Goal: Task Accomplishment & Management: Manage account settings

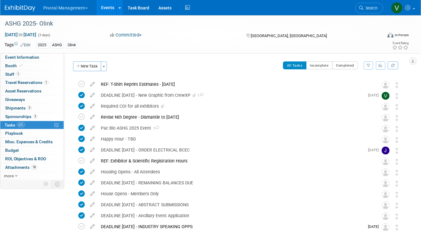
click at [105, 8] on link "Events" at bounding box center [108, 7] width 22 height 15
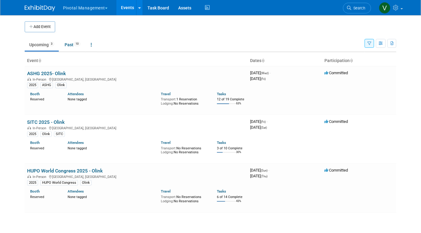
click at [368, 42] on icon "button" at bounding box center [369, 44] width 4 height 4
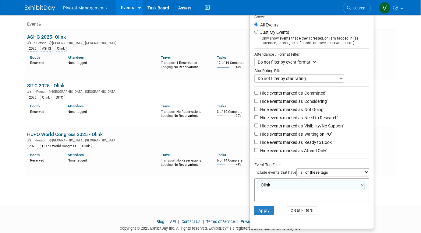
scroll to position [42, 0]
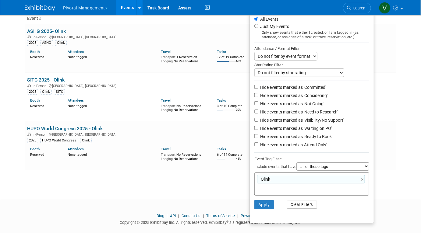
click at [304, 206] on button "Clear Filters" at bounding box center [302, 205] width 30 height 8
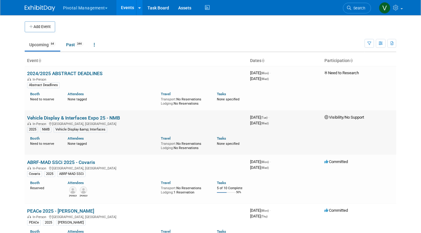
scroll to position [291, 0]
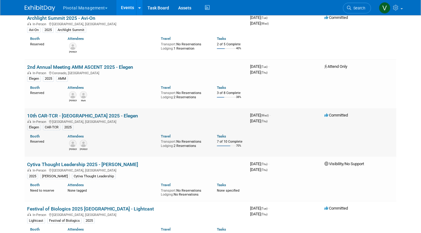
click at [100, 118] on link "10th CAR-TCR - [GEOGRAPHIC_DATA] 2025 - Elegen" at bounding box center [82, 116] width 111 height 6
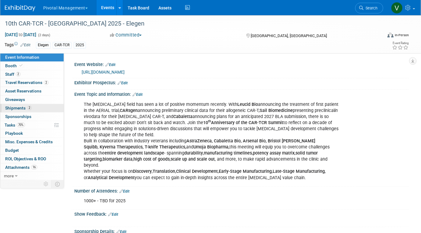
click at [22, 109] on span "Shipments 2" at bounding box center [18, 108] width 26 height 5
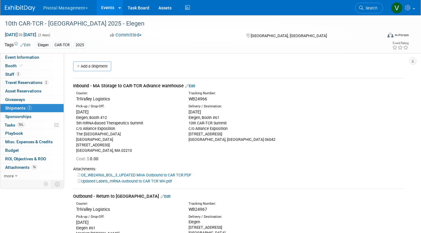
click at [194, 85] on link "Edit" at bounding box center [190, 86] width 10 height 5
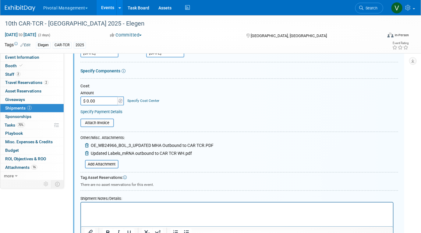
scroll to position [181, 0]
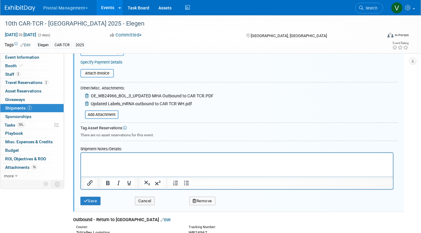
click at [147, 161] on p "Rich Text Area. Press ALT-0 for help." at bounding box center [236, 159] width 305 height 6
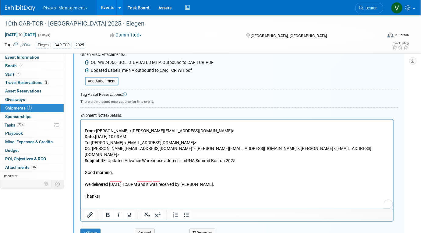
scroll to position [220, 0]
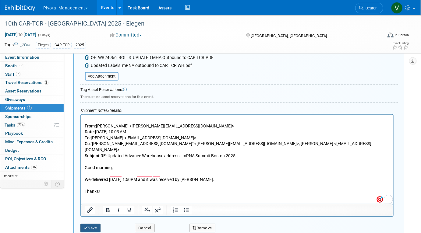
click at [93, 226] on button "Save" at bounding box center [90, 228] width 20 height 9
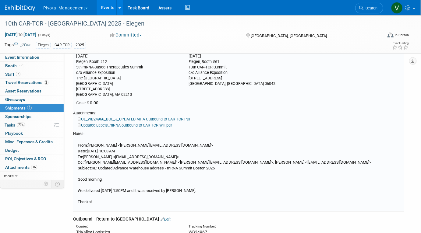
scroll to position [9, 0]
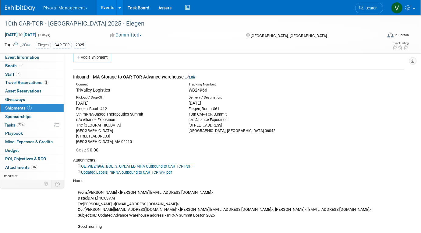
click at [106, 8] on link "Events" at bounding box center [108, 7] width 22 height 15
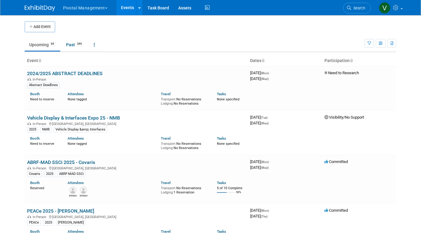
scroll to position [192, 0]
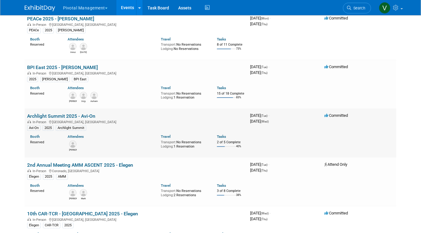
click at [62, 117] on link "Archlight Summit 2025 - Avi-On" at bounding box center [61, 116] width 68 height 6
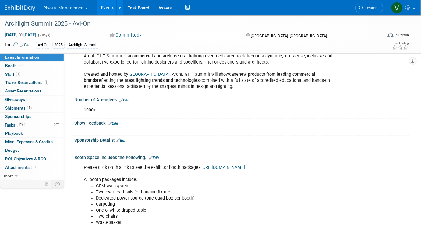
scroll to position [102, 0]
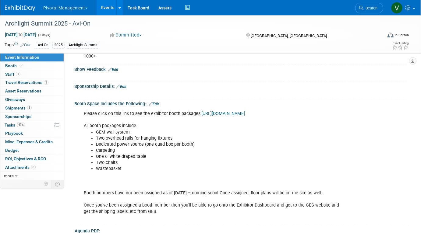
click at [125, 151] on li "Carpeting" at bounding box center [218, 151] width 244 height 6
click at [154, 102] on link "Edit" at bounding box center [154, 104] width 10 height 4
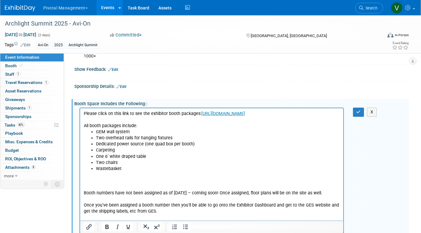
scroll to position [0, 0]
click at [130, 151] on li "Carpeting" at bounding box center [218, 150] width 244 height 6
drag, startPoint x: 83, startPoint y: 126, endPoint x: 122, endPoint y: 165, distance: 55.6
click at [122, 165] on html "Please click on this link to see the exhibitor booth packages: https://archligh…" at bounding box center [211, 164] width 263 height 112
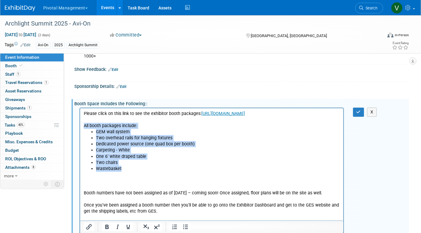
drag, startPoint x: 84, startPoint y: 126, endPoint x: 125, endPoint y: 170, distance: 60.3
click at [125, 170] on body "Please click on this link to see the exhibitor booth packages: https://archligh…" at bounding box center [211, 166] width 257 height 110
copy body "All booth packages include: GEM wall system Two overhead rails for hanging fixt…"
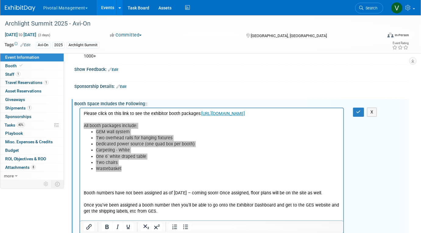
click at [107, 8] on link "Events" at bounding box center [108, 7] width 22 height 15
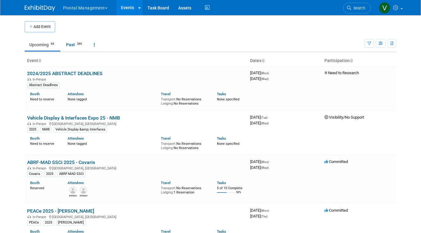
scroll to position [527, 0]
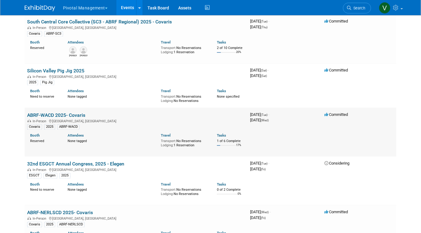
click at [71, 116] on link "ABRF-WACD 2025- Covaris" at bounding box center [56, 115] width 58 height 6
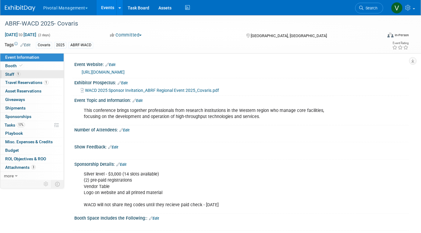
click at [23, 73] on link "1 Staff 1" at bounding box center [31, 74] width 63 height 8
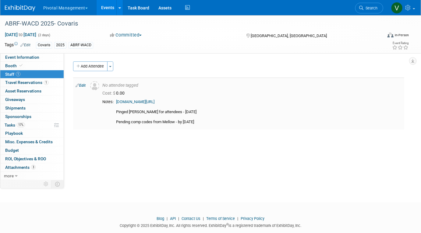
click at [83, 85] on link "Edit" at bounding box center [81, 85] width 10 height 4
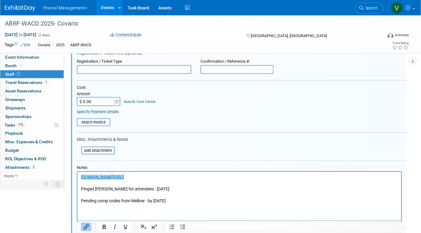
scroll to position [119, 0]
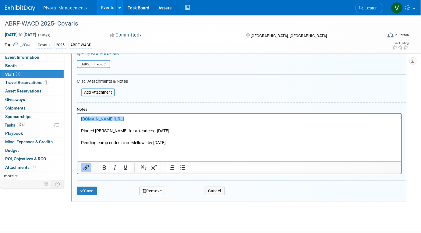
click at [205, 140] on p "﻿[DOMAIN_NAME][URL] Pinged [PERSON_NAME] for attendees - [DATE] Pending comp co…" at bounding box center [239, 131] width 317 height 30
click at [204, 142] on p "﻿[DOMAIN_NAME][URL] Pinged [PERSON_NAME] for attendees - [DATE] Pending comp co…" at bounding box center [239, 131] width 317 height 30
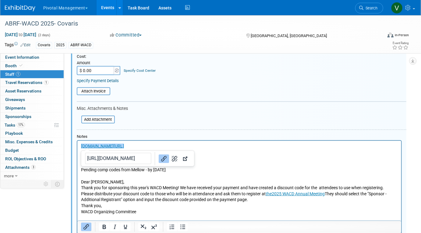
scroll to position [91, 0]
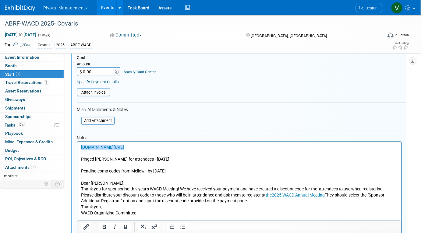
click at [218, 176] on p "﻿[DOMAIN_NAME][URL] Pinged [PERSON_NAME] for attendees - [DATE] Pending comp co…" at bounding box center [239, 163] width 317 height 36
click at [194, 163] on p "﻿[DOMAIN_NAME][URL] Pinged [PERSON_NAME] for attendees - [DATE] Pending comp co…" at bounding box center [239, 163] width 317 height 36
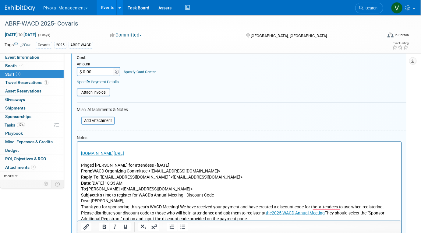
click at [183, 165] on p "﻿ [DOMAIN_NAME][URL] Pinged [PERSON_NAME] for attendees - [DATE]" at bounding box center [239, 160] width 317 height 18
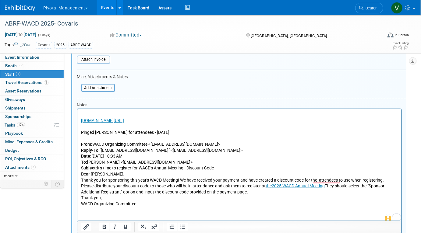
scroll to position [125, 0]
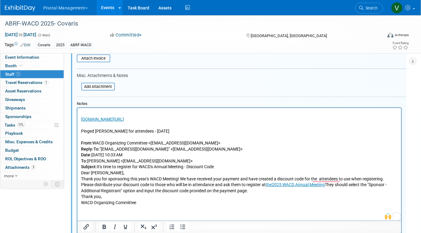
click at [217, 168] on p "From: WACD Organizing Committee <[EMAIL_ADDRESS][DOMAIN_NAME]> Reply-To: "[EMAI…" at bounding box center [239, 155] width 317 height 30
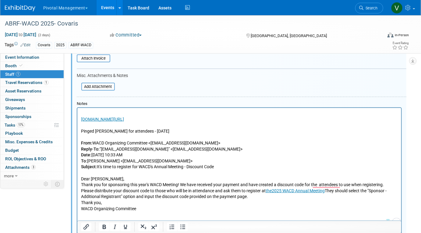
click at [197, 199] on p "Please distribute your discount code to those who will be in attendance and ask…" at bounding box center [239, 194] width 317 height 12
click at [195, 201] on p "Thank you," at bounding box center [239, 203] width 317 height 6
click at [256, 198] on p "Please distribute your discount code to those who will be in attendance and ask…" at bounding box center [239, 194] width 317 height 12
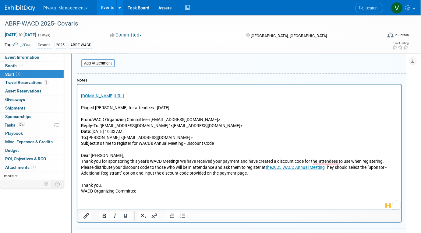
scroll to position [155, 0]
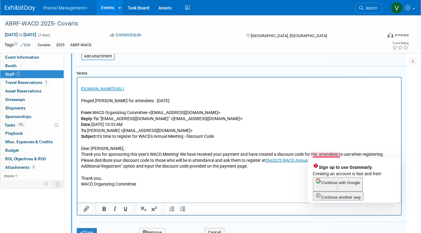
click at [322, 155] on p "Thank you for sponsoring this year's WACD Meeting! We have received your paymen…" at bounding box center [239, 155] width 317 height 6
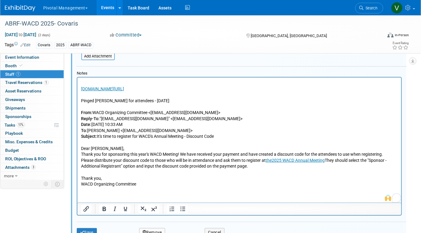
click at [258, 167] on p "Please distribute your discount code to those who will be in attendance and ask…" at bounding box center [239, 167] width 317 height 18
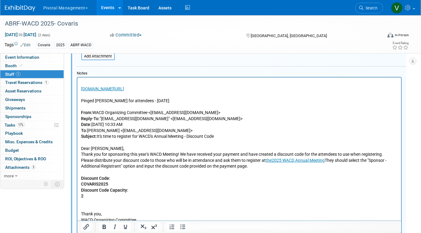
click at [168, 209] on p "To enrich screen reader interactions, please activate Accessibility in Grammarl…" at bounding box center [239, 205] width 317 height 12
click at [160, 187] on p "COVARIS2025" at bounding box center [239, 184] width 317 height 6
click at [159, 192] on p "Discount Code Capacity:" at bounding box center [239, 191] width 317 height 6
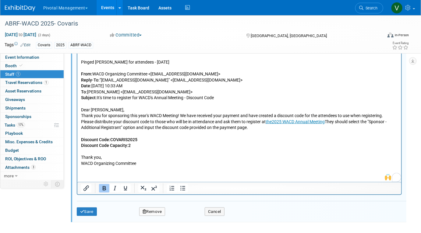
scroll to position [195, 0]
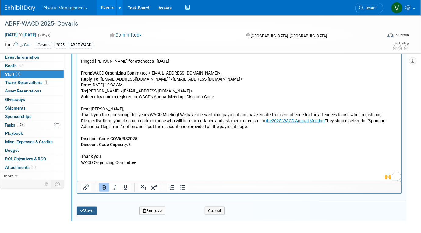
click at [83, 208] on button "Save" at bounding box center [87, 211] width 20 height 9
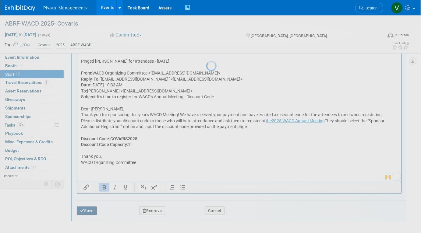
scroll to position [64, 0]
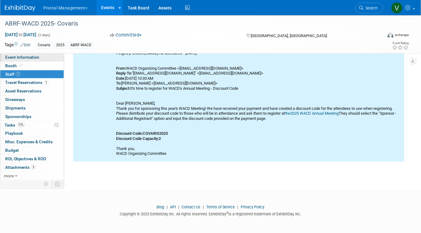
click at [23, 58] on span "Event Information" at bounding box center [22, 57] width 34 height 5
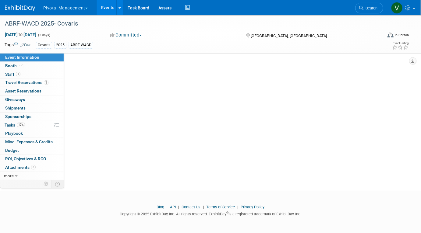
scroll to position [0, 0]
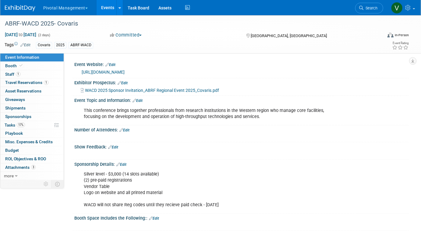
click at [101, 72] on link "[URL][DOMAIN_NAME]" at bounding box center [103, 72] width 43 height 5
click at [26, 75] on link "1 Staff 1" at bounding box center [31, 74] width 63 height 8
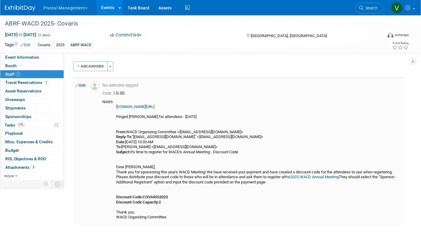
click at [85, 85] on link "Edit" at bounding box center [81, 85] width 10 height 4
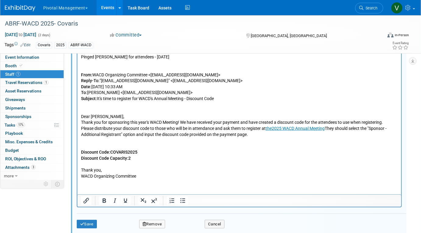
scroll to position [203, 0]
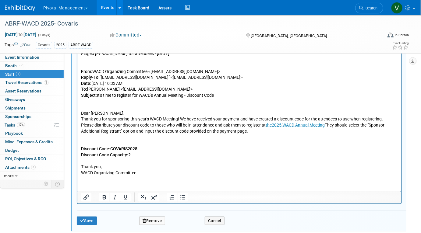
click at [150, 176] on html "[DOMAIN_NAME][URL] Pinged [PERSON_NAME] for attendees - [DATE] From: WACD Organ…" at bounding box center [239, 103] width 324 height 146
click at [155, 162] on p "[DOMAIN_NAME][URL] Pinged [PERSON_NAME] for attendees - [DATE] From: WACD Organ…" at bounding box center [239, 104] width 317 height 143
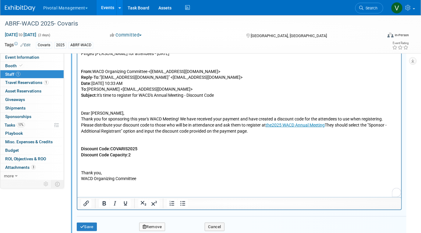
paste body "To enrich screen reader interactions, please activate Accessibility in Grammarl…"
click at [274, 169] on p "[URL][DOMAIN_NAME] Thank you, WACD Organizing Committee" at bounding box center [239, 170] width 317 height 24
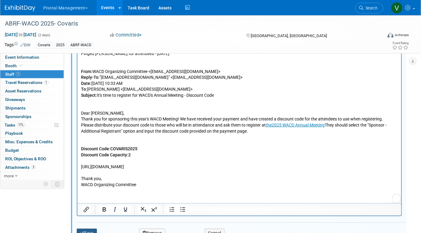
click at [92, 231] on button "Save" at bounding box center [87, 233] width 20 height 9
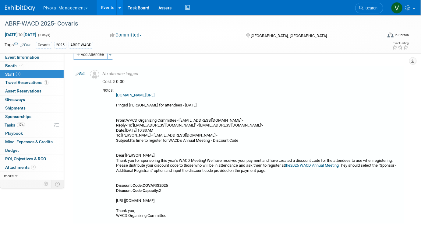
scroll to position [74, 0]
